Goal: Task Accomplishment & Management: Manage account settings

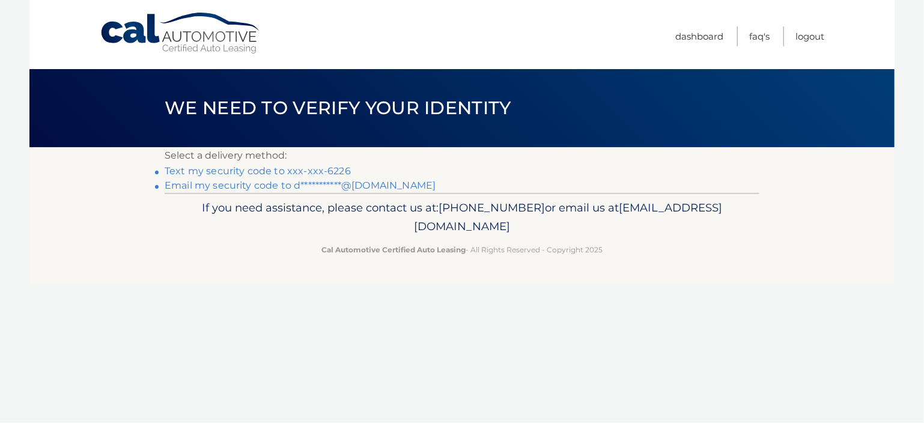
click at [299, 170] on link "Text my security code to xxx-xxx-6226" at bounding box center [258, 170] width 186 height 11
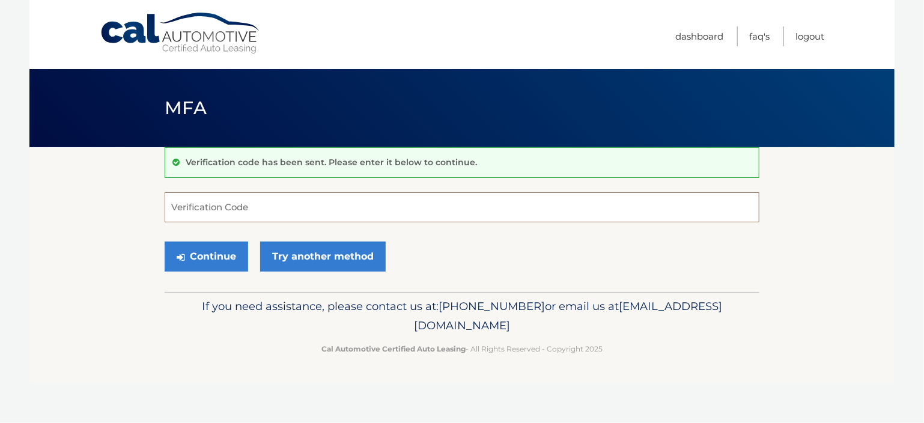
click at [248, 207] on input "Verification Code" at bounding box center [462, 207] width 595 height 30
type input "454064"
click at [213, 251] on button "Continue" at bounding box center [207, 257] width 84 height 30
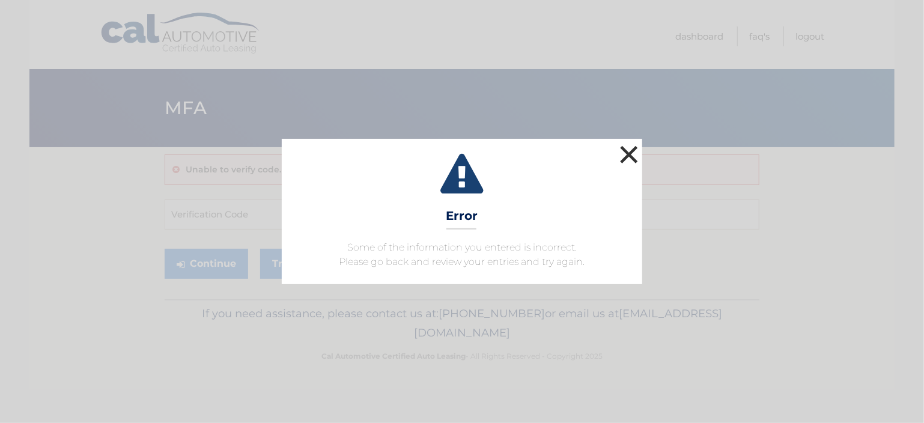
click at [623, 157] on button "×" at bounding box center [629, 154] width 24 height 24
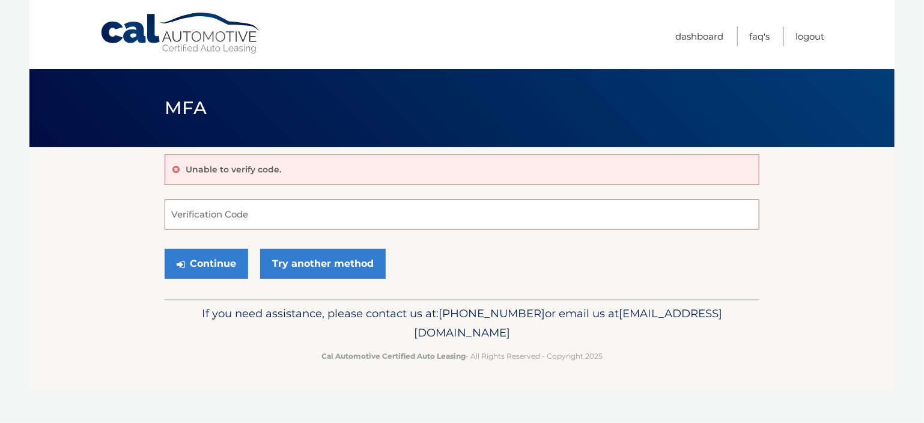
click at [248, 204] on input "Verification Code" at bounding box center [462, 214] width 595 height 30
type input "454064"
click at [214, 261] on button "Continue" at bounding box center [207, 264] width 84 height 30
click at [213, 260] on button "Continue" at bounding box center [207, 264] width 84 height 30
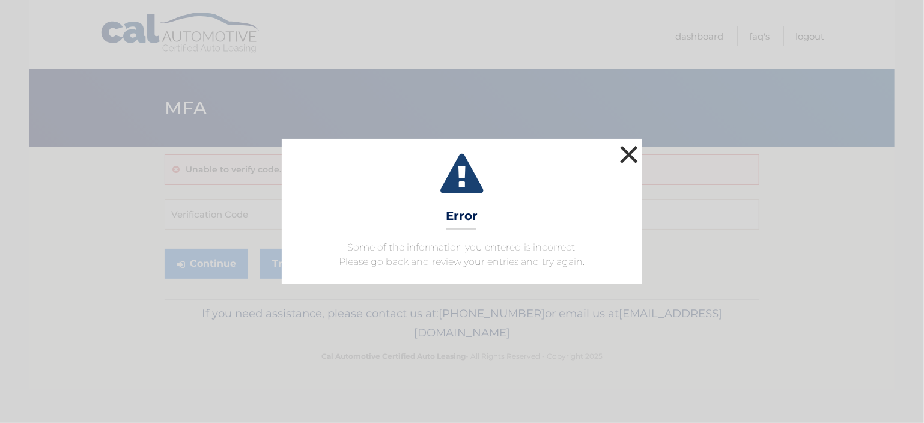
click at [622, 154] on button "×" at bounding box center [629, 154] width 24 height 24
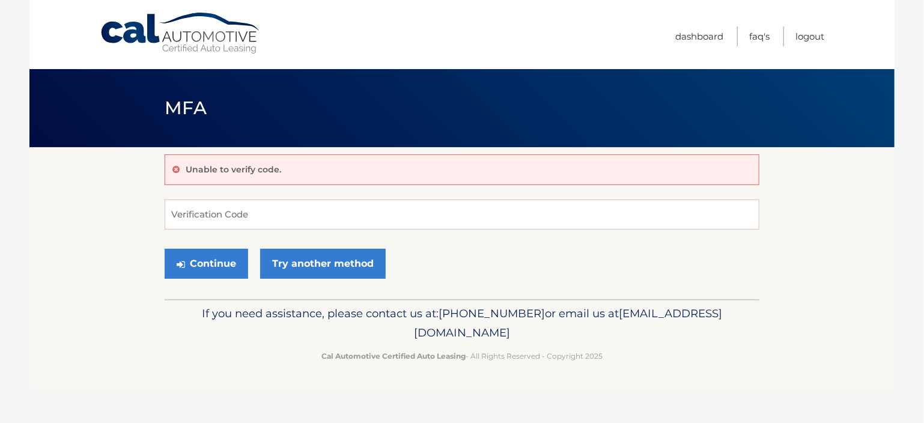
drag, startPoint x: 622, startPoint y: 154, endPoint x: 398, endPoint y: 62, distance: 242.5
click at [606, 146] on main "MFA Unable to verify code. Verification Code Continue Try another method" at bounding box center [461, 149] width 865 height 299
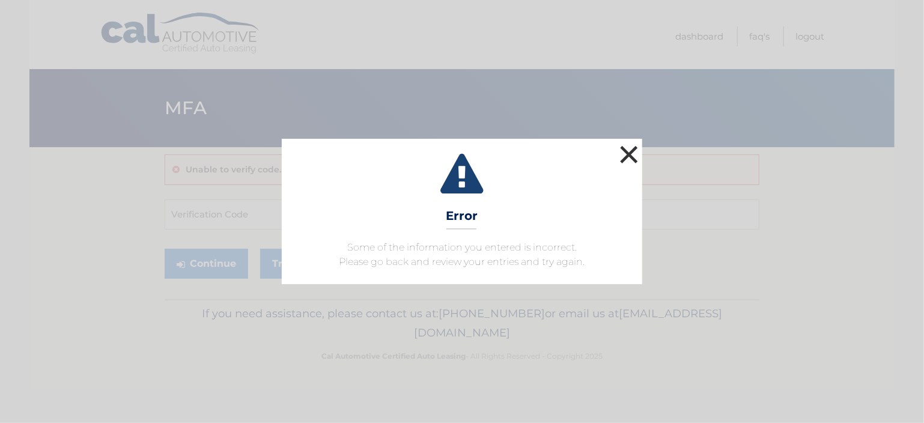
click at [618, 145] on button "×" at bounding box center [629, 154] width 24 height 24
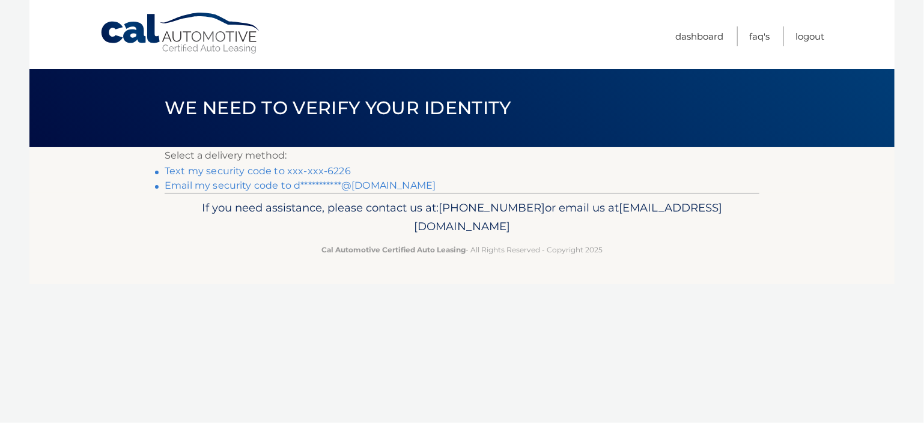
click at [318, 169] on link "Text my security code to xxx-xxx-6226" at bounding box center [258, 170] width 186 height 11
click at [240, 184] on link "**********" at bounding box center [300, 185] width 271 height 11
click at [290, 187] on link "**********" at bounding box center [300, 185] width 271 height 11
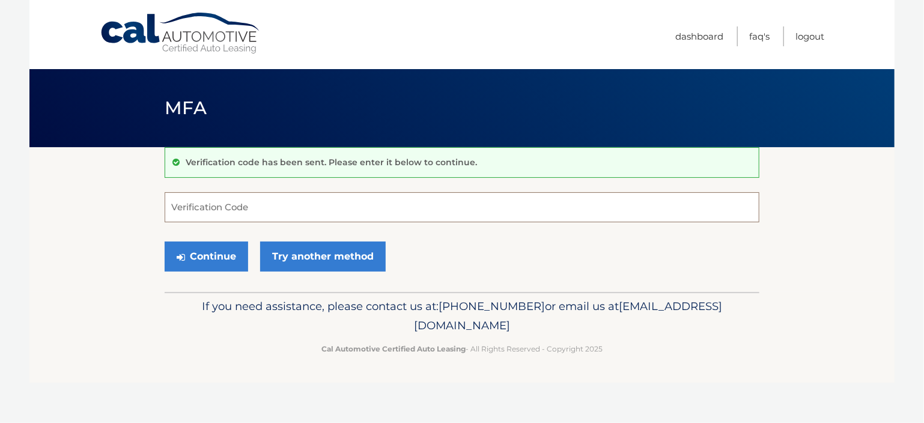
click at [274, 210] on input "Verification Code" at bounding box center [462, 207] width 595 height 30
click at [274, 209] on input "Verification Code" at bounding box center [462, 207] width 595 height 30
type input "421817"
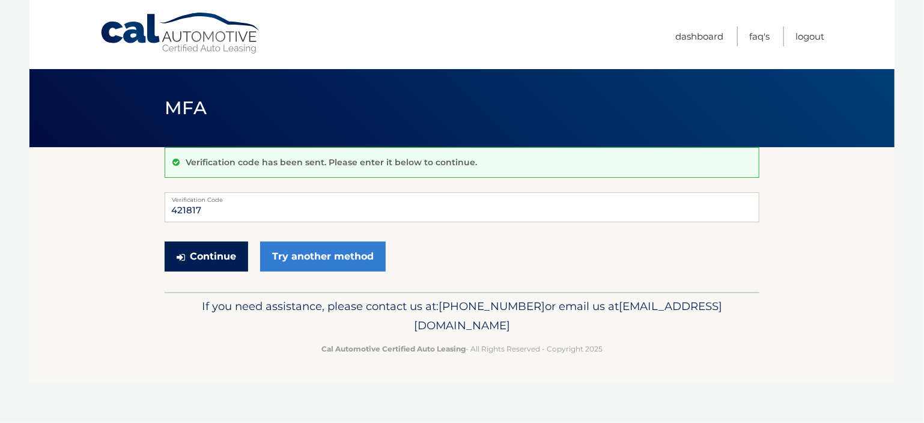
click at [219, 254] on button "Continue" at bounding box center [207, 257] width 84 height 30
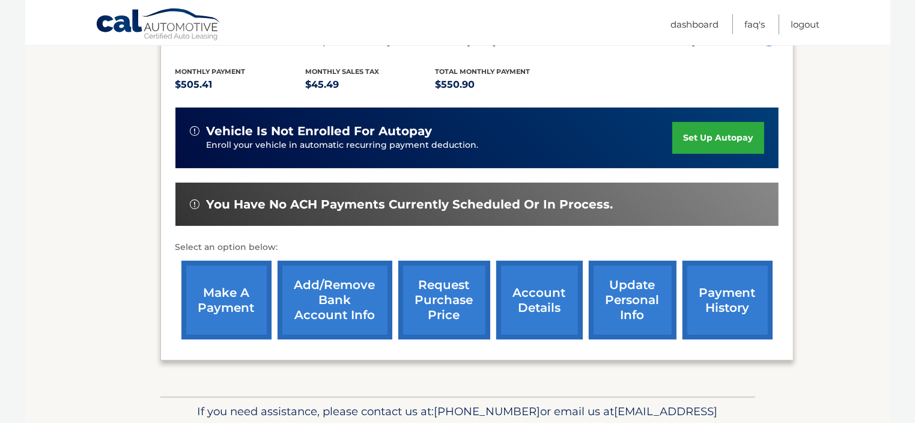
scroll to position [300, 0]
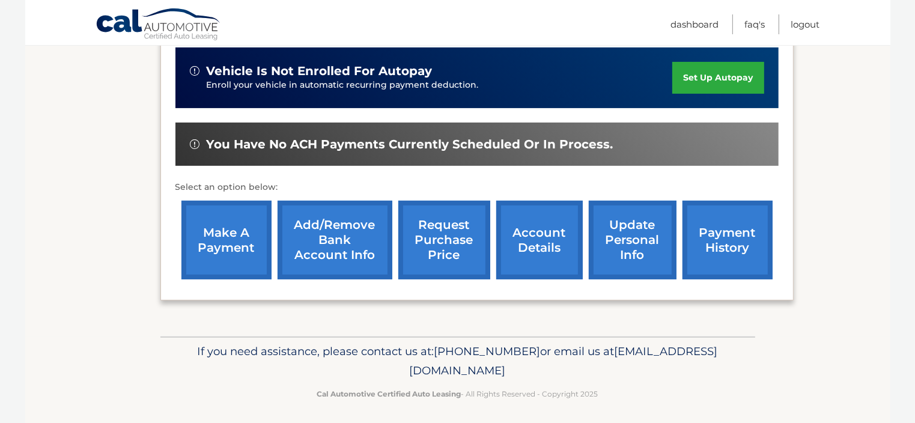
click at [548, 237] on link "account details" at bounding box center [539, 240] width 87 height 79
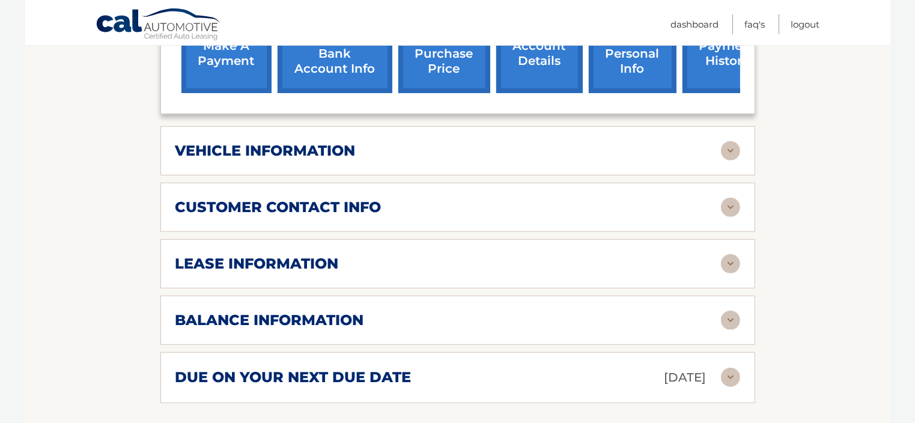
scroll to position [541, 0]
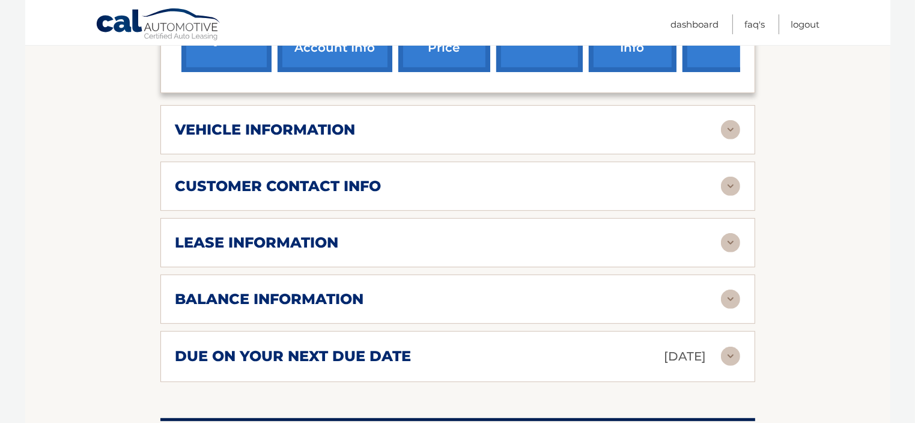
click at [485, 234] on div "lease information" at bounding box center [448, 243] width 546 height 18
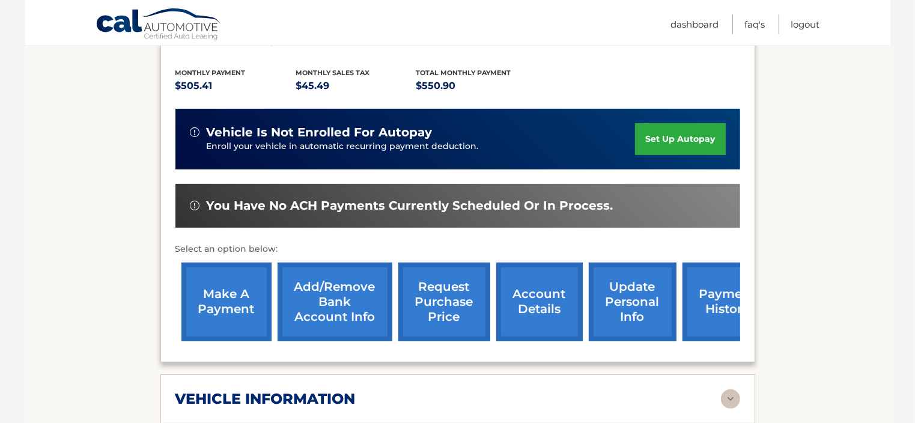
scroll to position [300, 0]
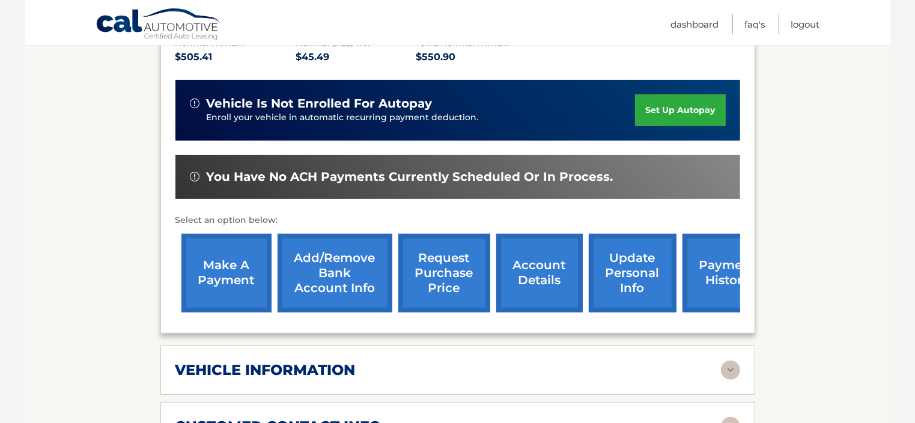
click at [543, 245] on link "account details" at bounding box center [539, 273] width 87 height 79
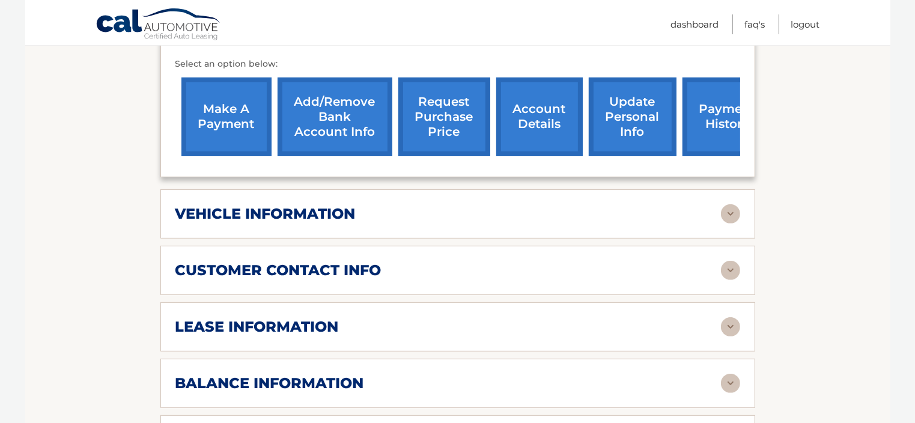
scroll to position [481, 0]
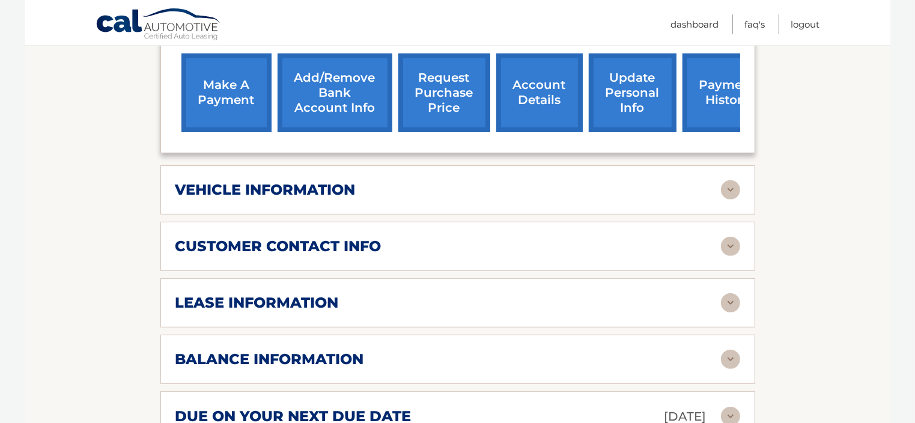
click at [484, 181] on div "vehicle information" at bounding box center [448, 190] width 546 height 18
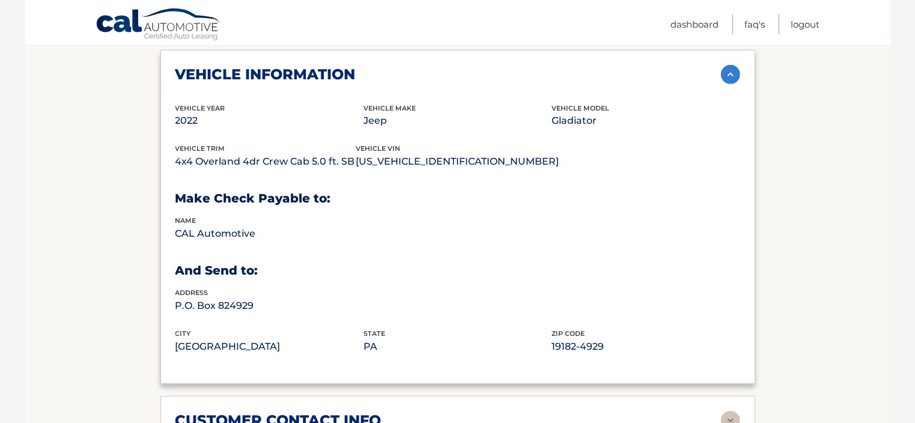
scroll to position [601, 0]
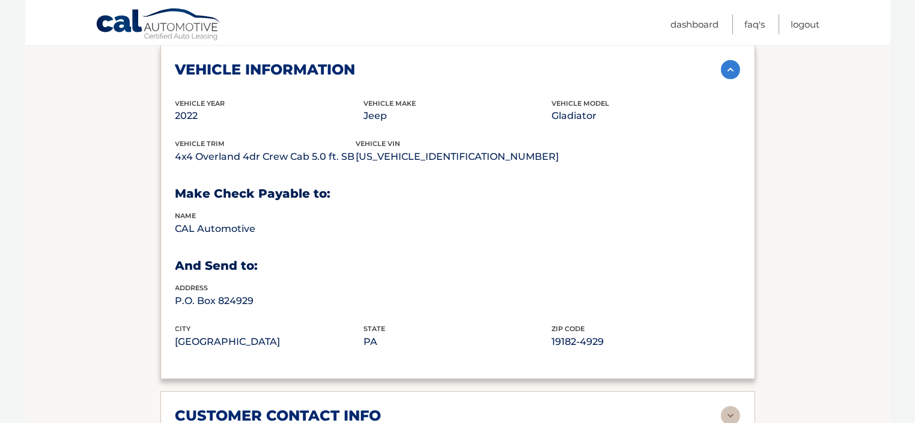
click at [493, 62] on div "vehicle information vehicle Year [DATE] vehicle make Jeep vehicle model Gladiat…" at bounding box center [457, 212] width 595 height 334
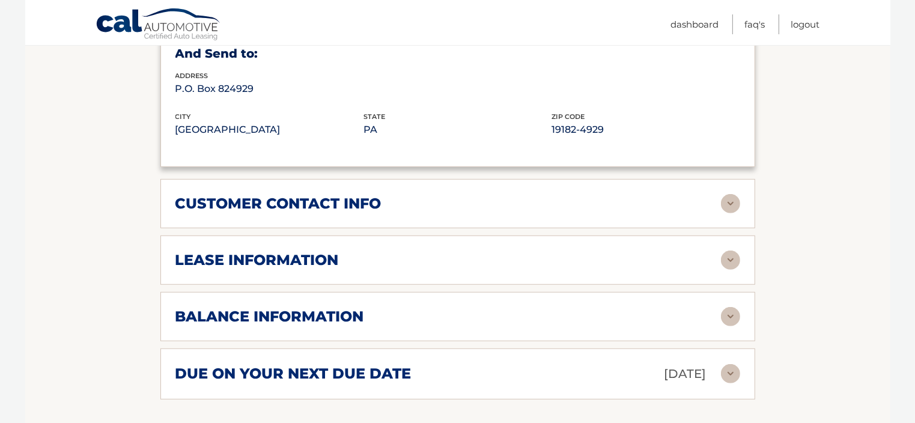
scroll to position [841, 0]
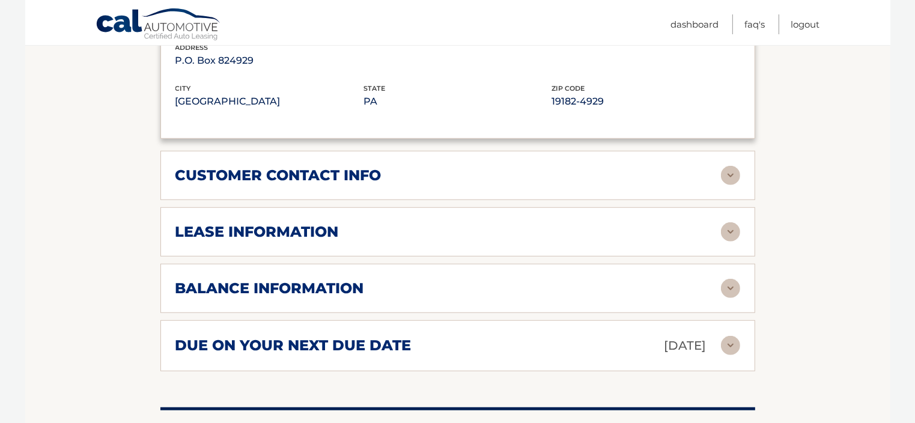
click at [400, 223] on div "lease information" at bounding box center [448, 232] width 546 height 18
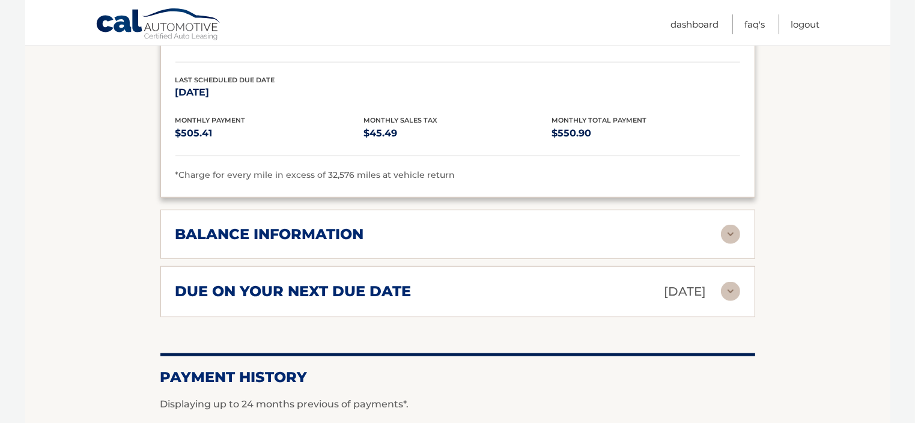
scroll to position [1142, 0]
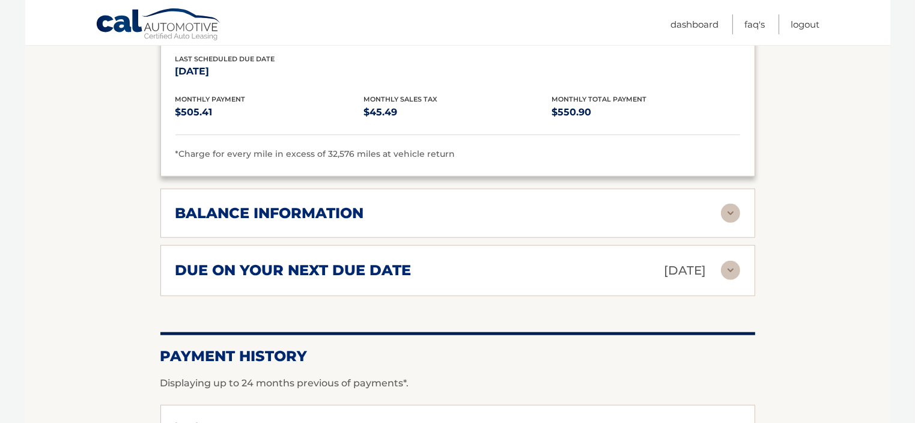
click at [407, 204] on div "balance information" at bounding box center [448, 213] width 546 height 18
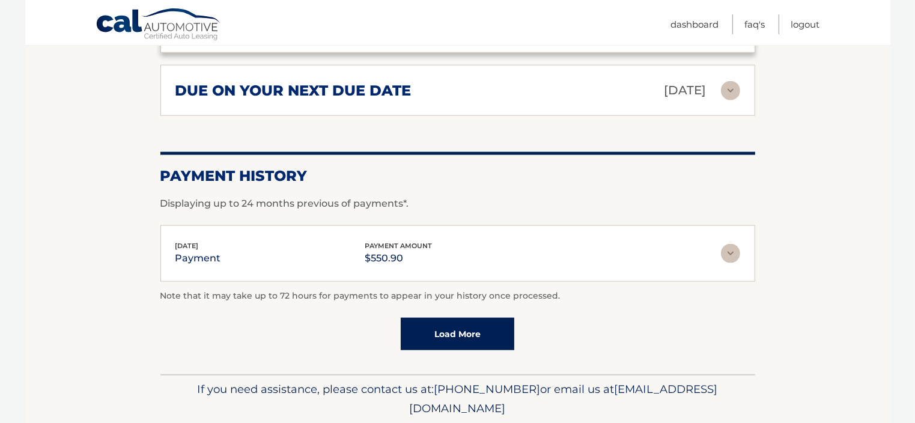
scroll to position [1485, 0]
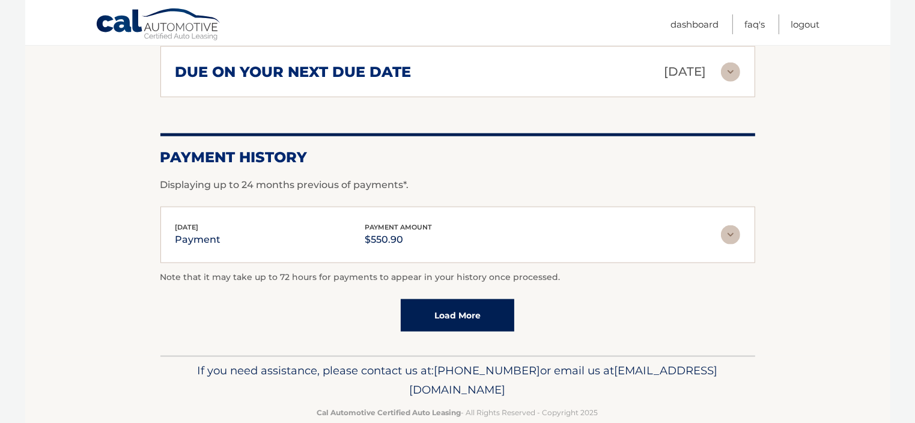
click at [437, 299] on link "Load More" at bounding box center [458, 315] width 114 height 32
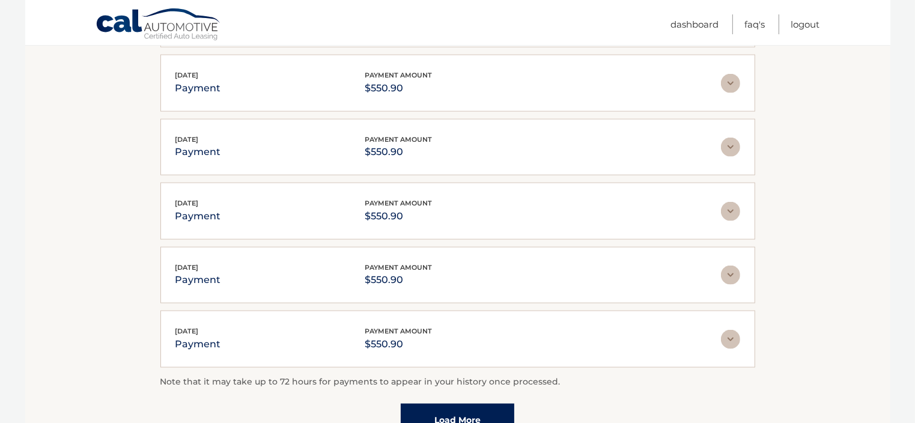
scroll to position [1726, 0]
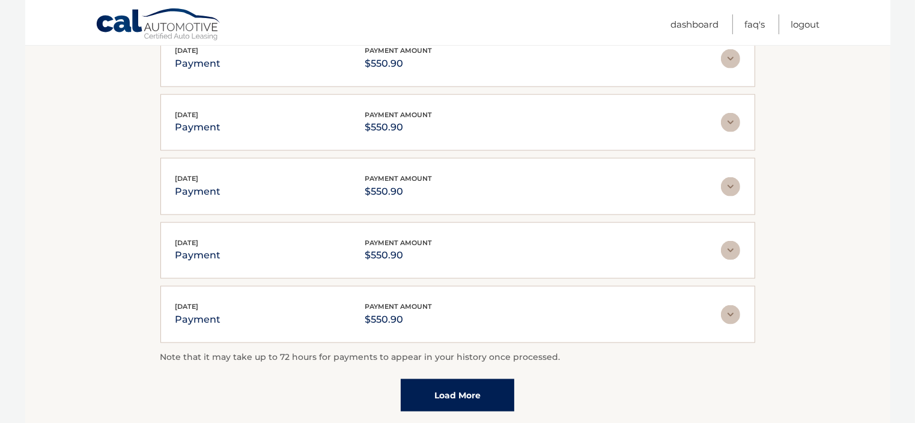
click at [440, 379] on link "Load More" at bounding box center [458, 395] width 114 height 32
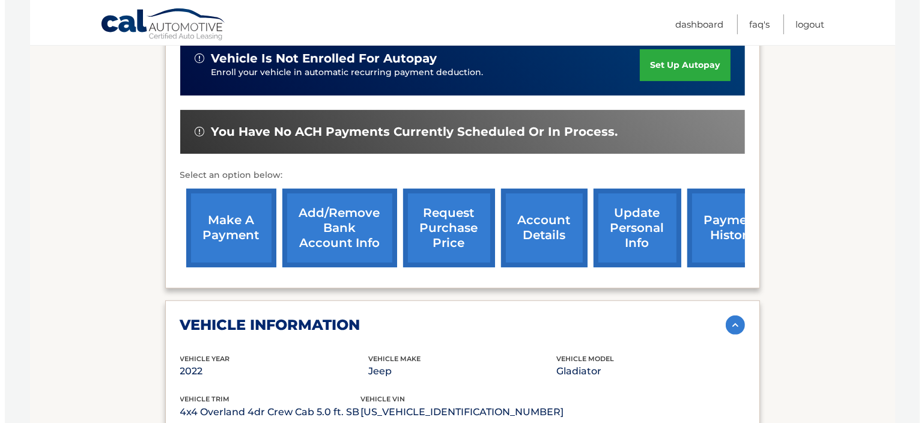
scroll to position [344, 0]
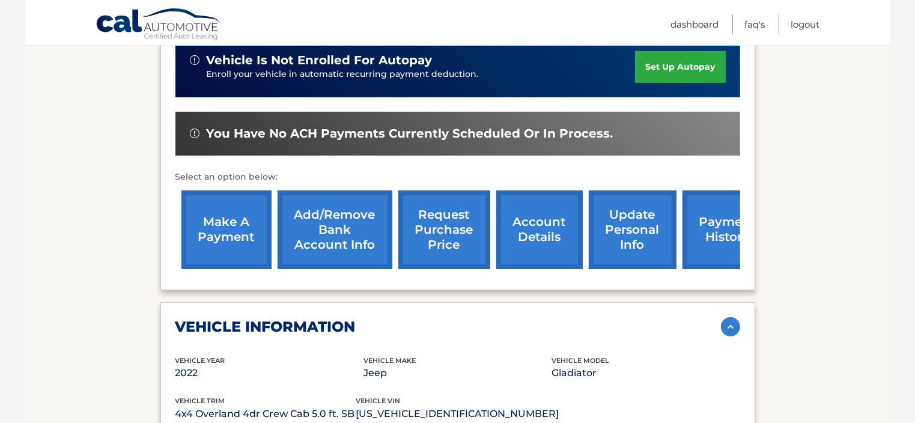
click at [448, 208] on link "request purchase price" at bounding box center [444, 229] width 92 height 79
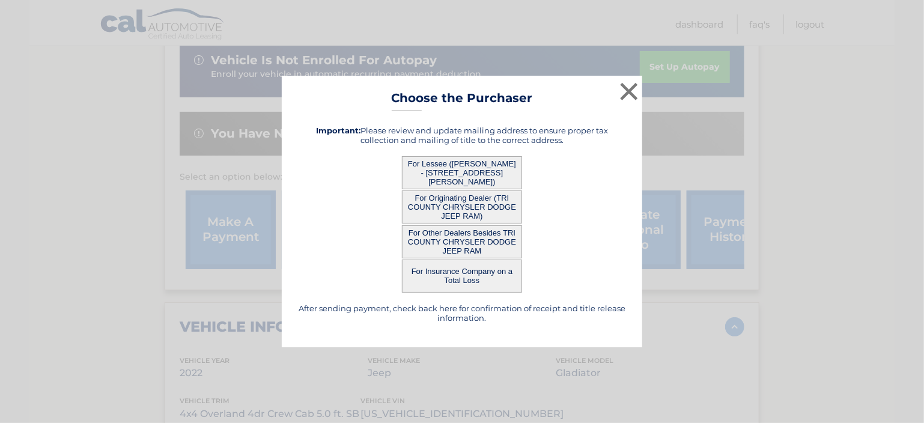
click at [464, 165] on button "For Lessee ([PERSON_NAME] - [STREET_ADDRESS][PERSON_NAME])" at bounding box center [462, 172] width 120 height 33
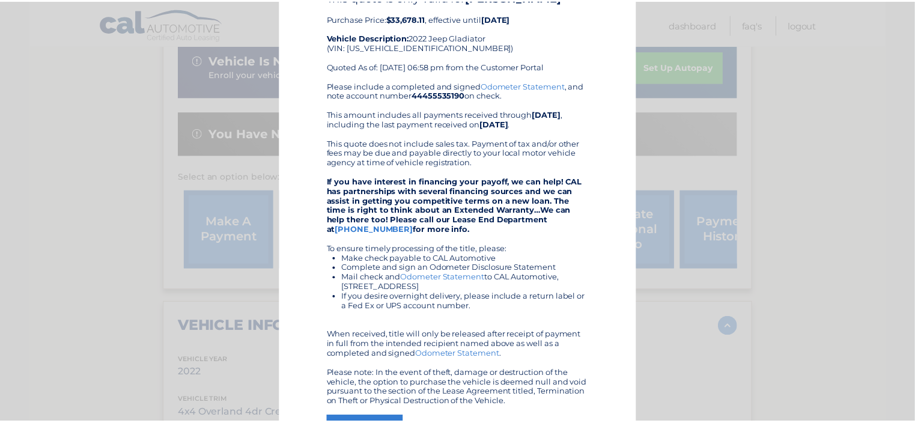
scroll to position [0, 0]
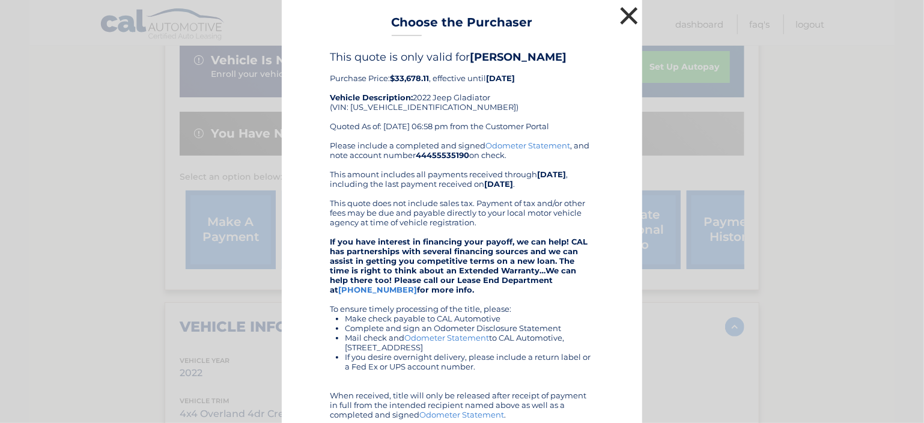
click at [617, 11] on button "×" at bounding box center [629, 16] width 24 height 24
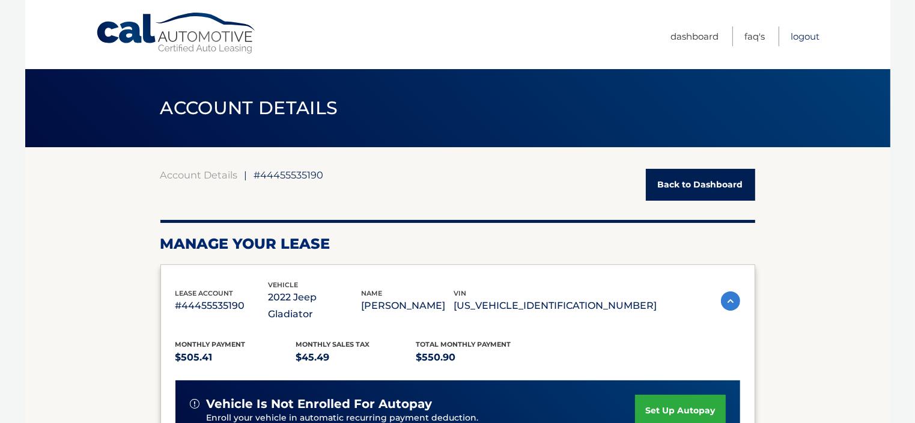
click at [803, 35] on link "Logout" at bounding box center [805, 36] width 29 height 20
